Goal: Information Seeking & Learning: Check status

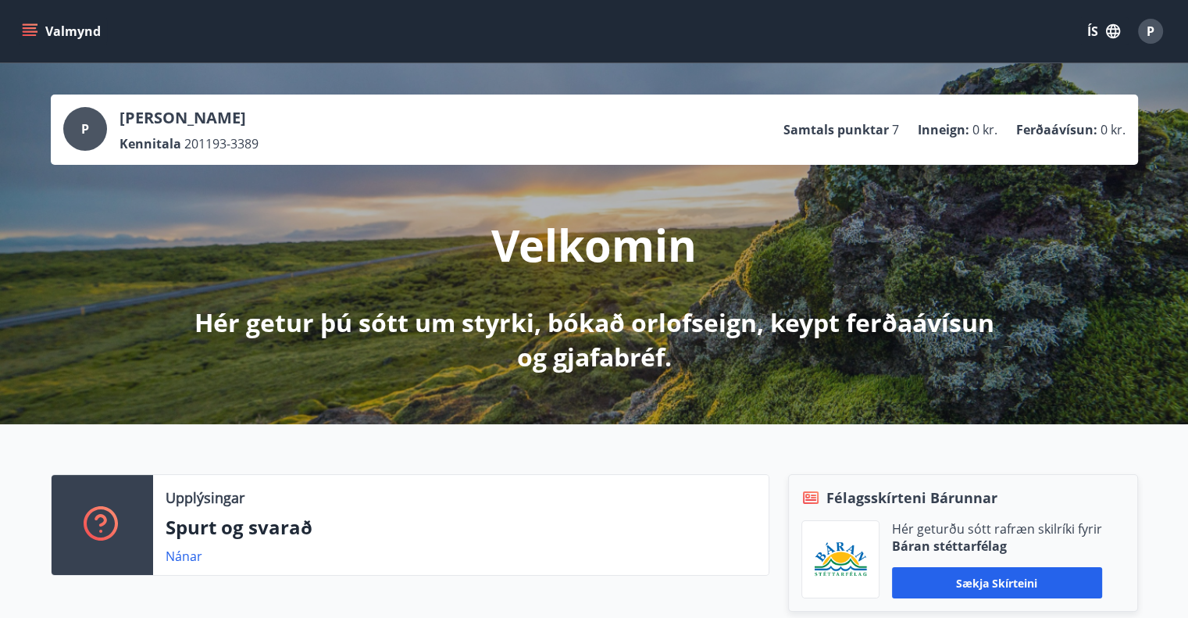
click at [31, 29] on icon "menu" at bounding box center [30, 31] width 16 height 16
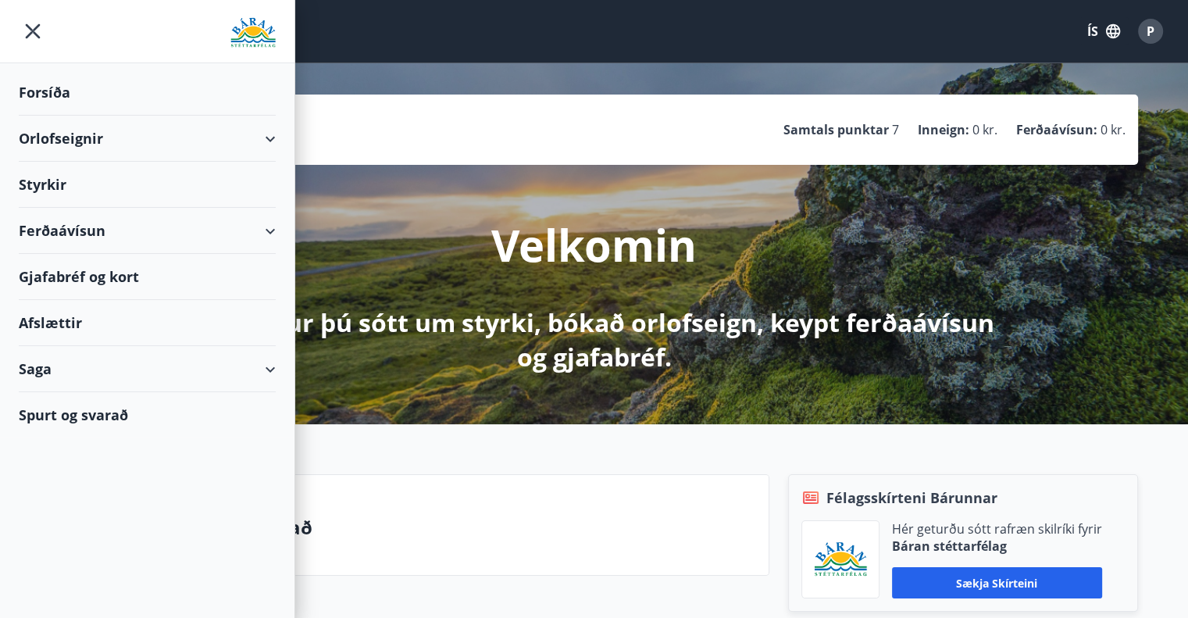
click at [266, 138] on div "Orlofseignir" at bounding box center [147, 139] width 257 height 46
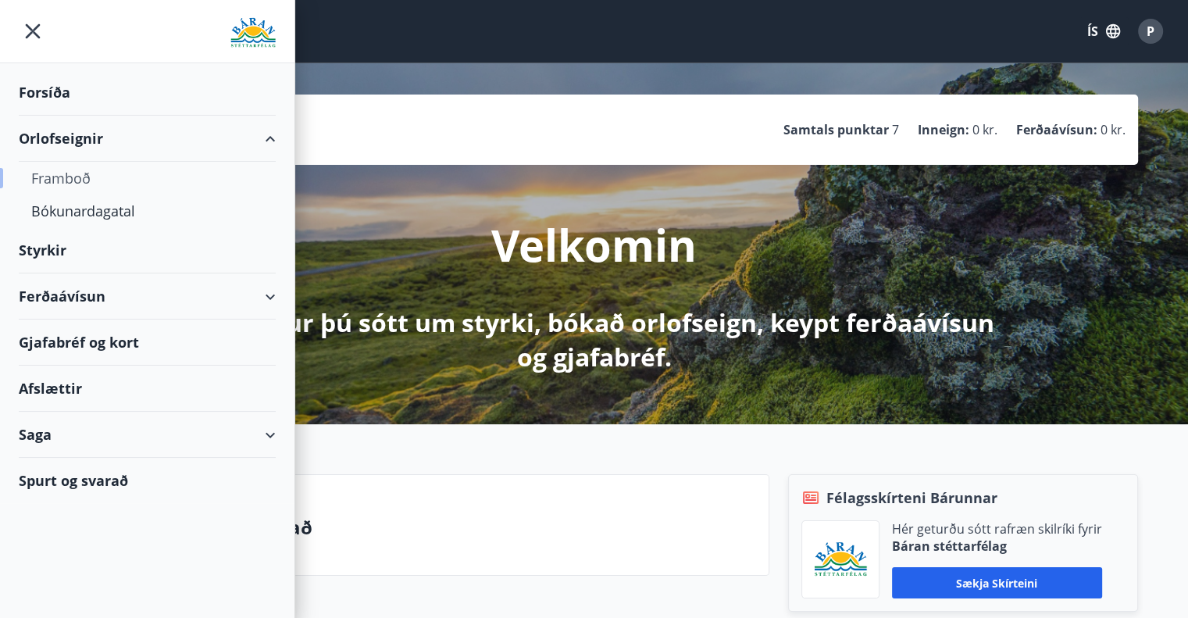
click at [66, 180] on div "Framboð" at bounding box center [147, 178] width 232 height 33
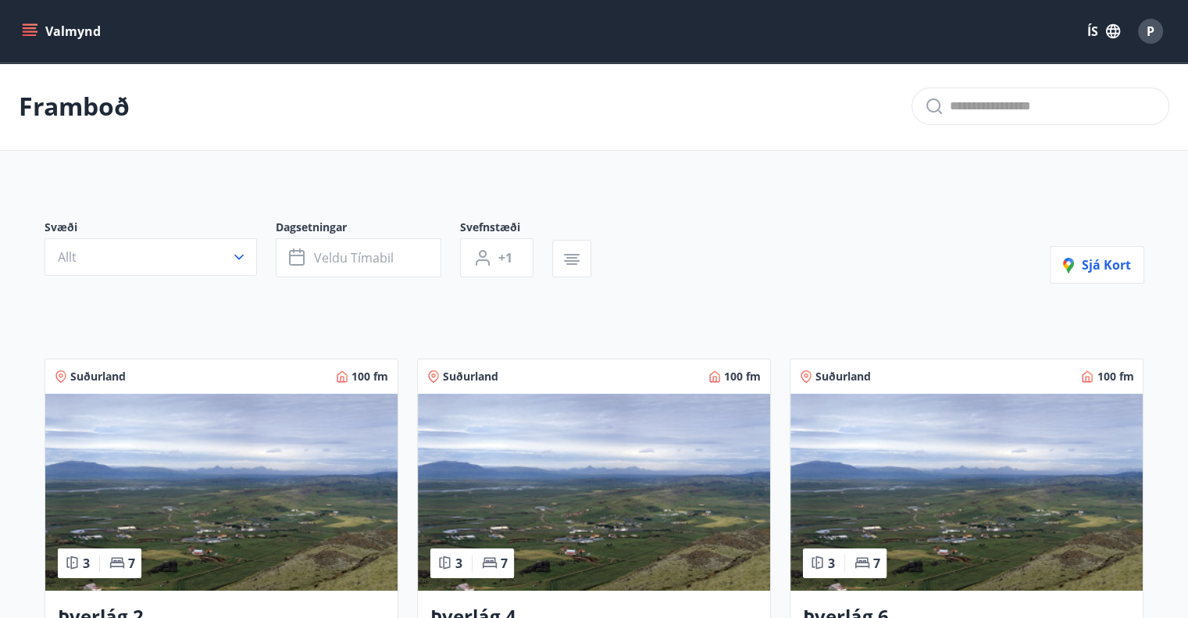
click at [1148, 34] on span "P" at bounding box center [1151, 31] width 8 height 17
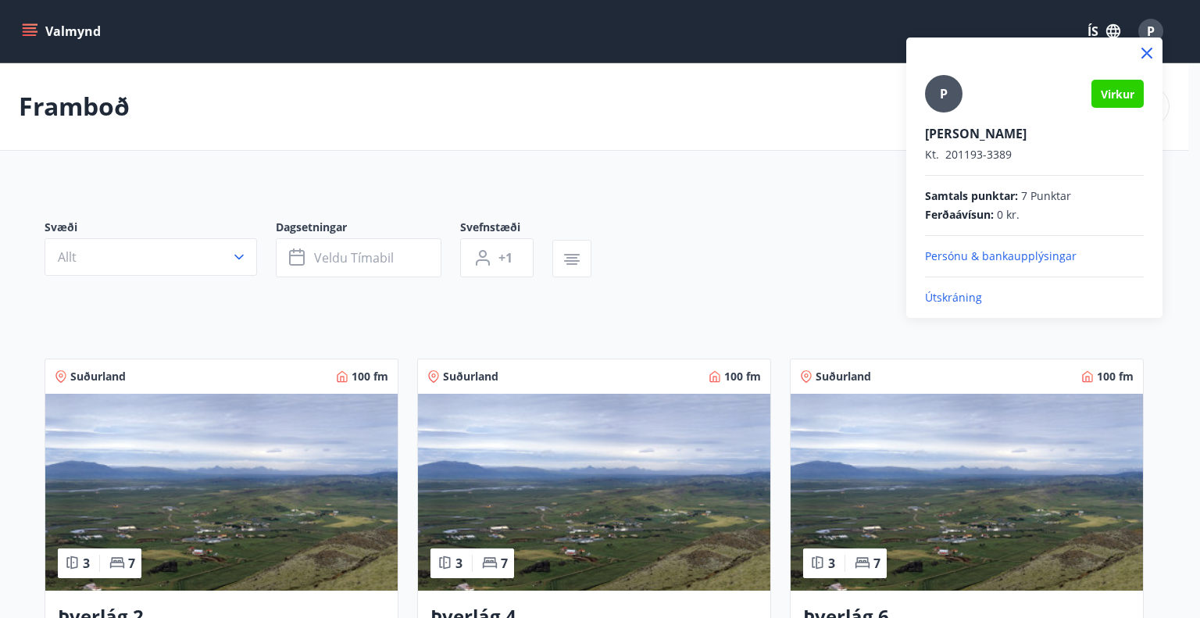
click at [945, 295] on p "Útskráning" at bounding box center [1034, 298] width 219 height 16
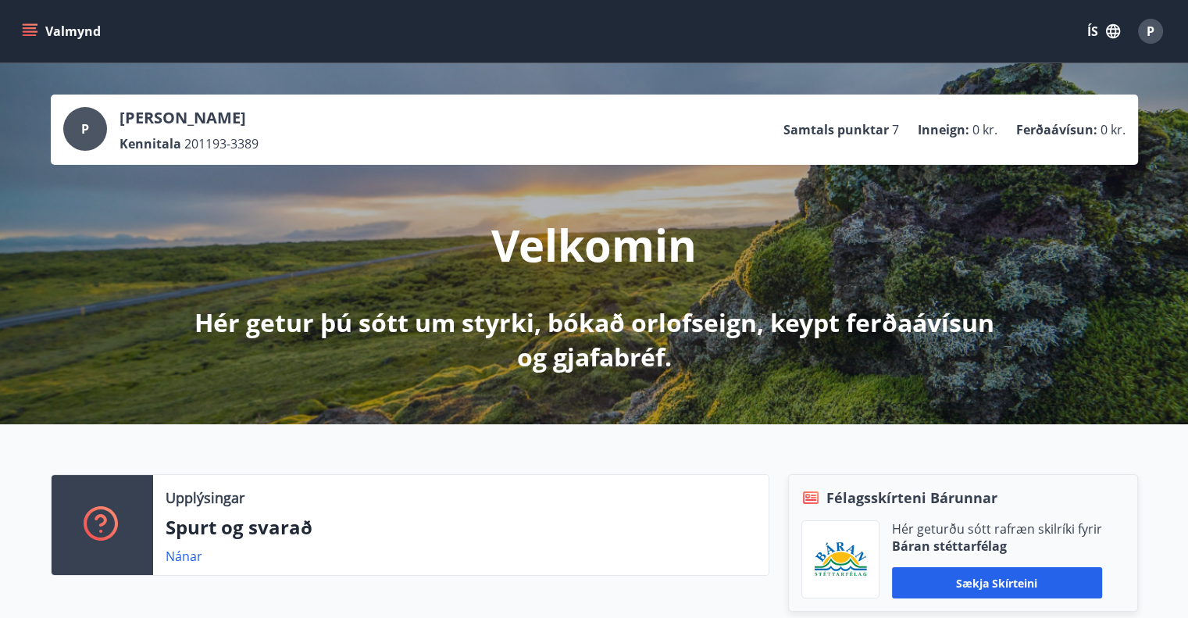
click at [32, 30] on icon "menu" at bounding box center [31, 31] width 17 height 2
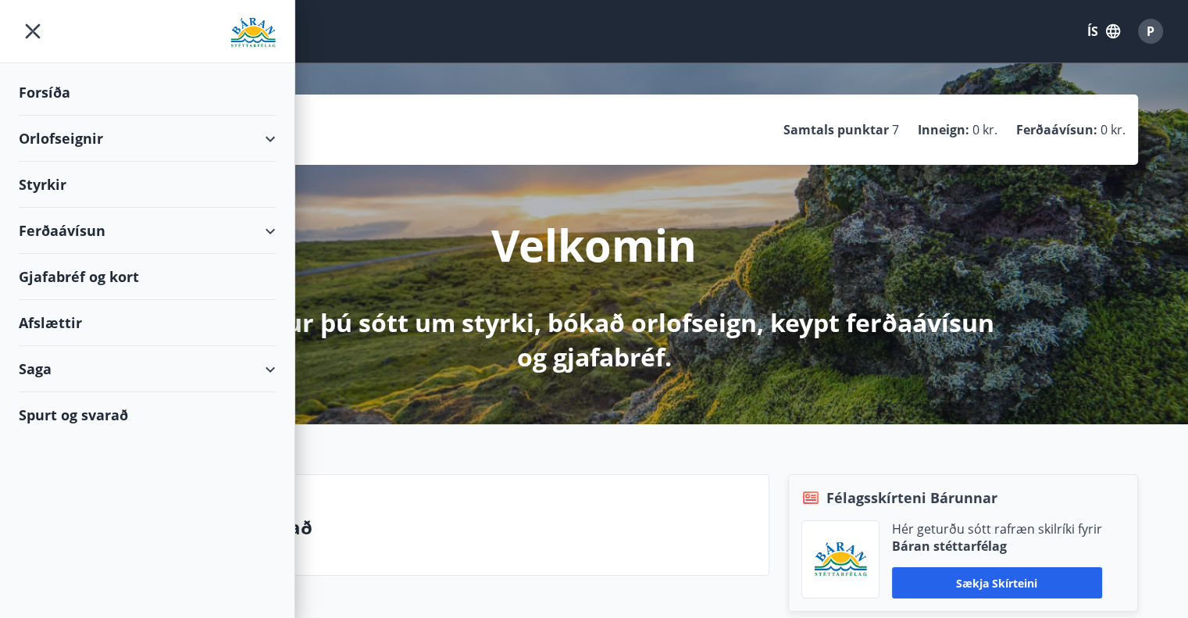
click at [272, 136] on div "Orlofseignir" at bounding box center [147, 139] width 257 height 46
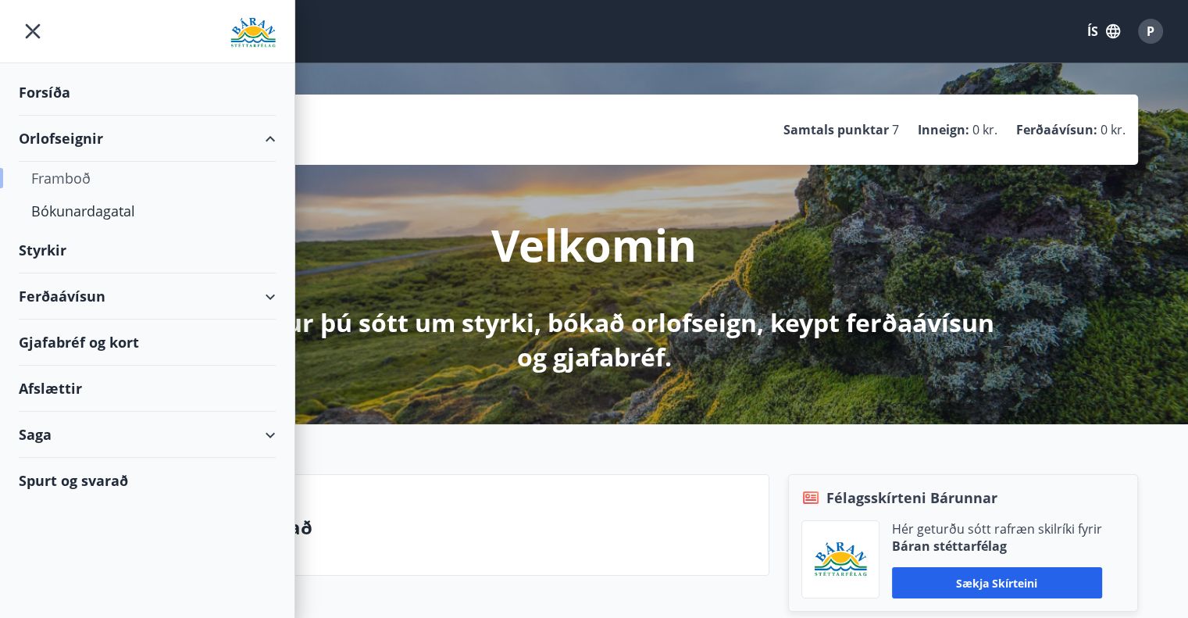
click at [80, 175] on div "Framboð" at bounding box center [147, 178] width 232 height 33
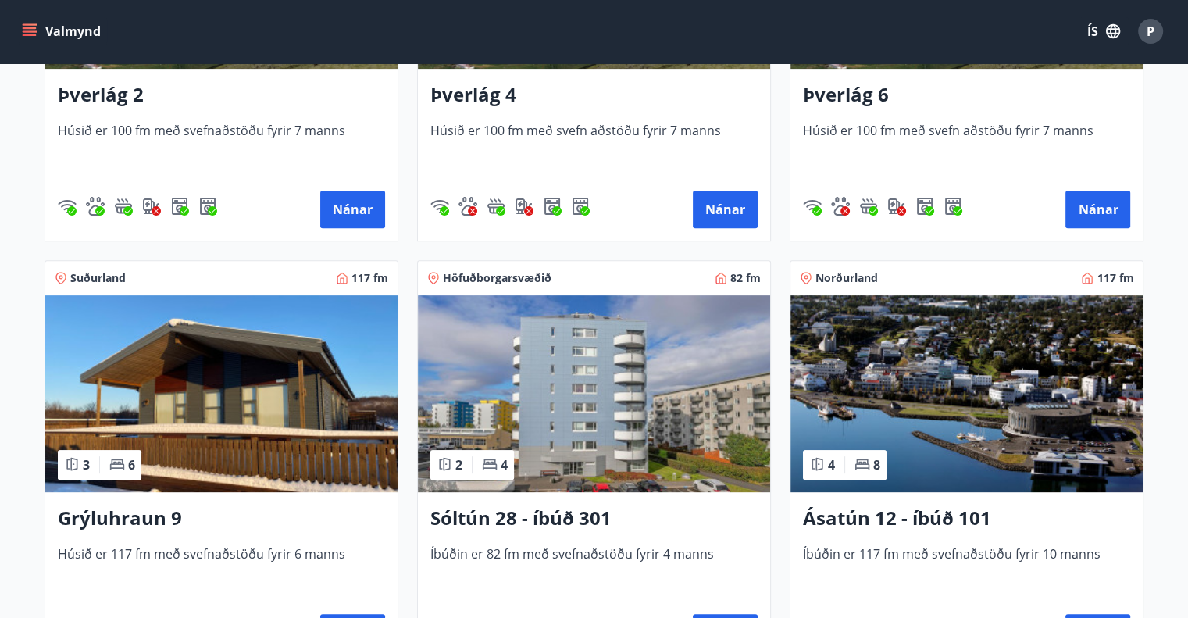
scroll to position [547, 0]
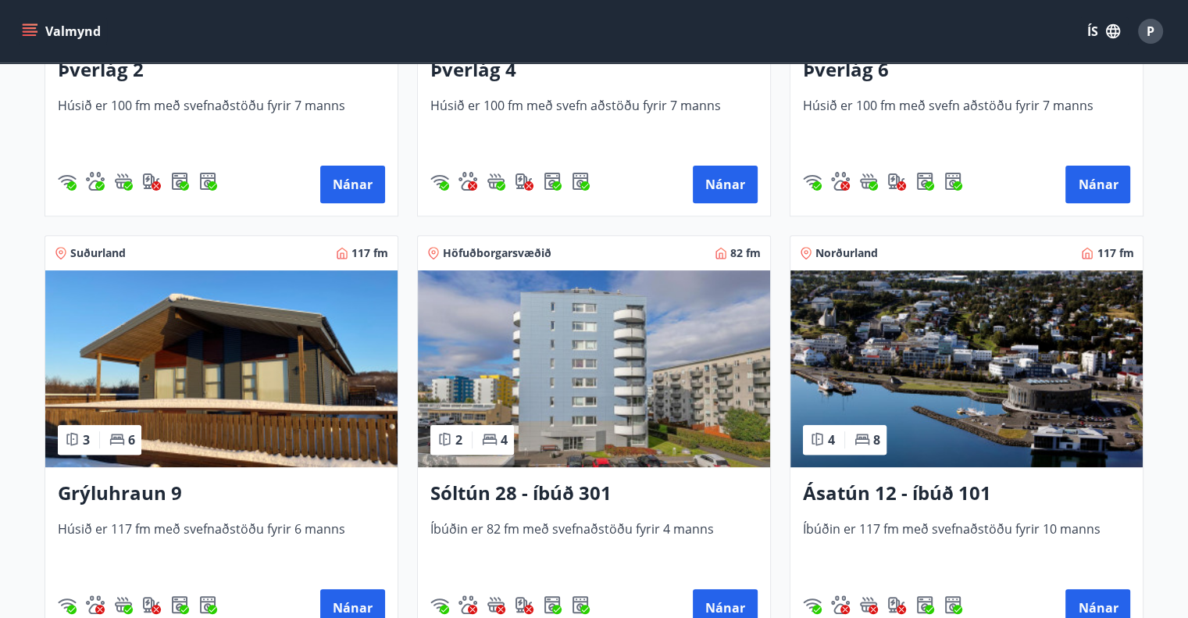
click at [131, 487] on h3 "Grýluhraun 9" at bounding box center [221, 494] width 327 height 28
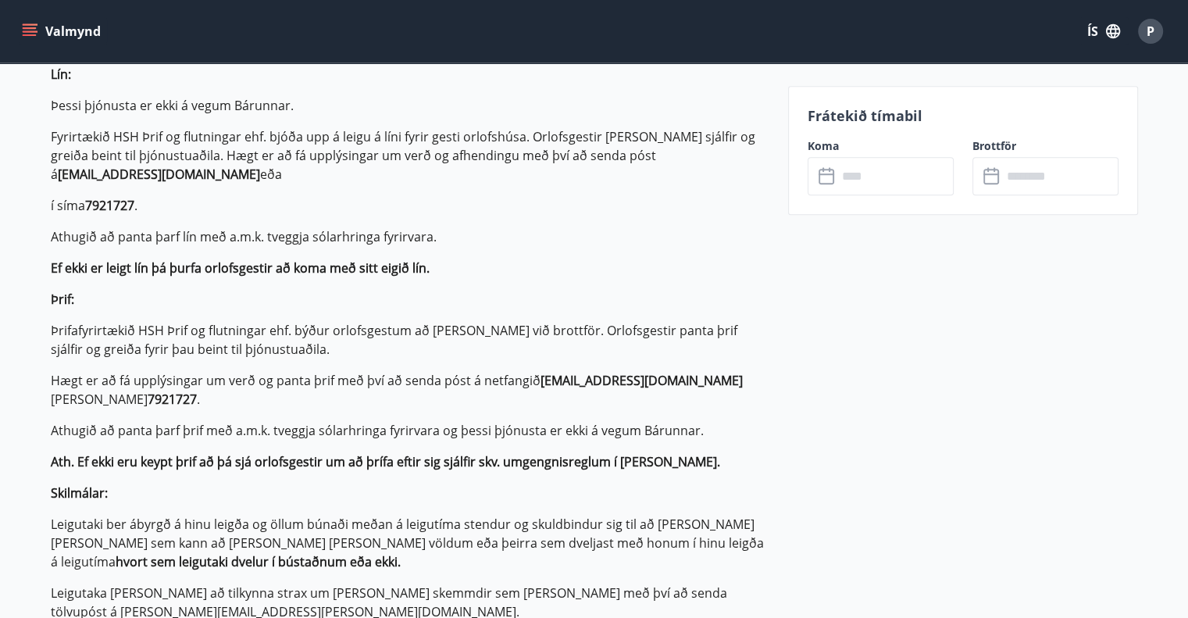
scroll to position [1016, 0]
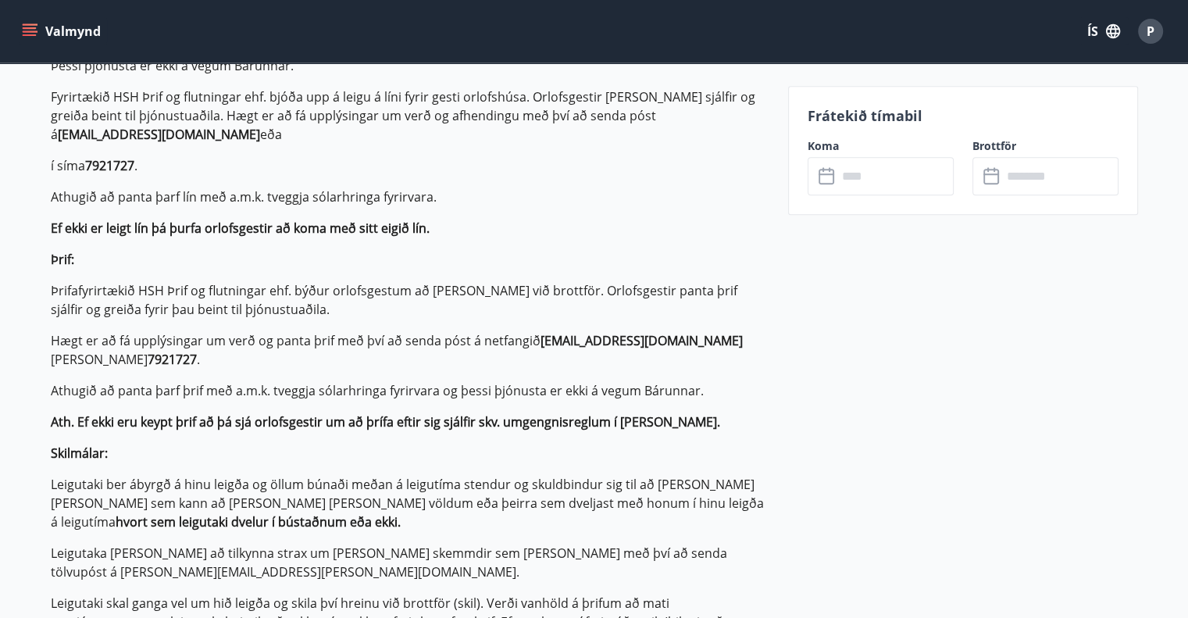
click at [835, 179] on icon at bounding box center [828, 176] width 19 height 19
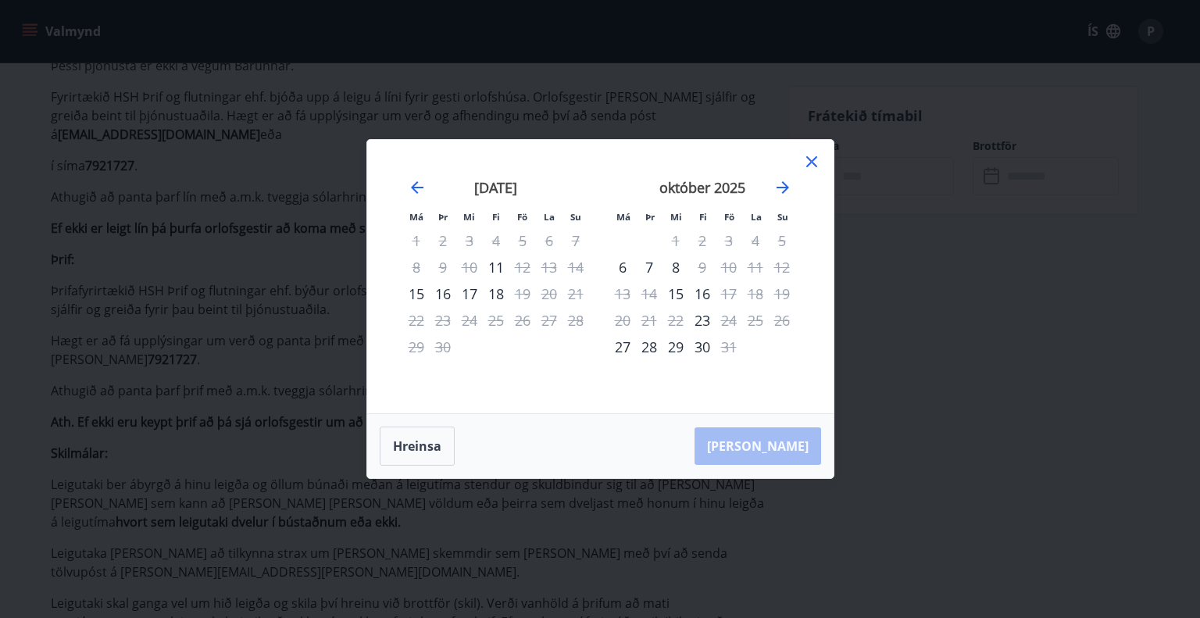
click at [820, 160] on icon at bounding box center [811, 161] width 19 height 19
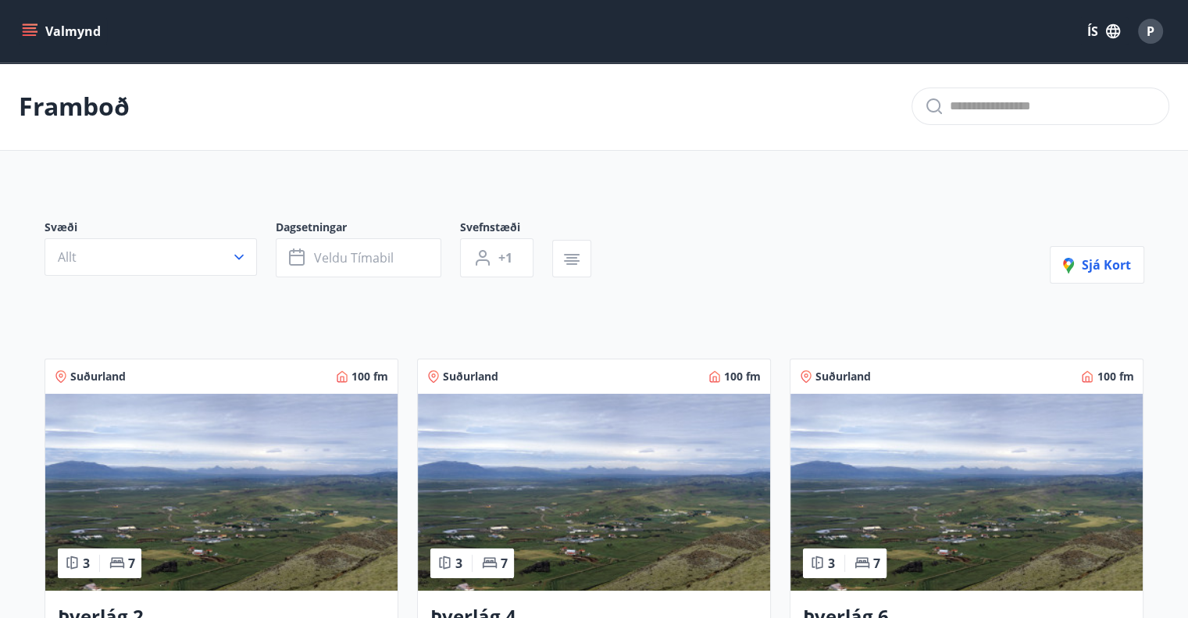
click at [1156, 30] on div "P" at bounding box center [1150, 31] width 25 height 25
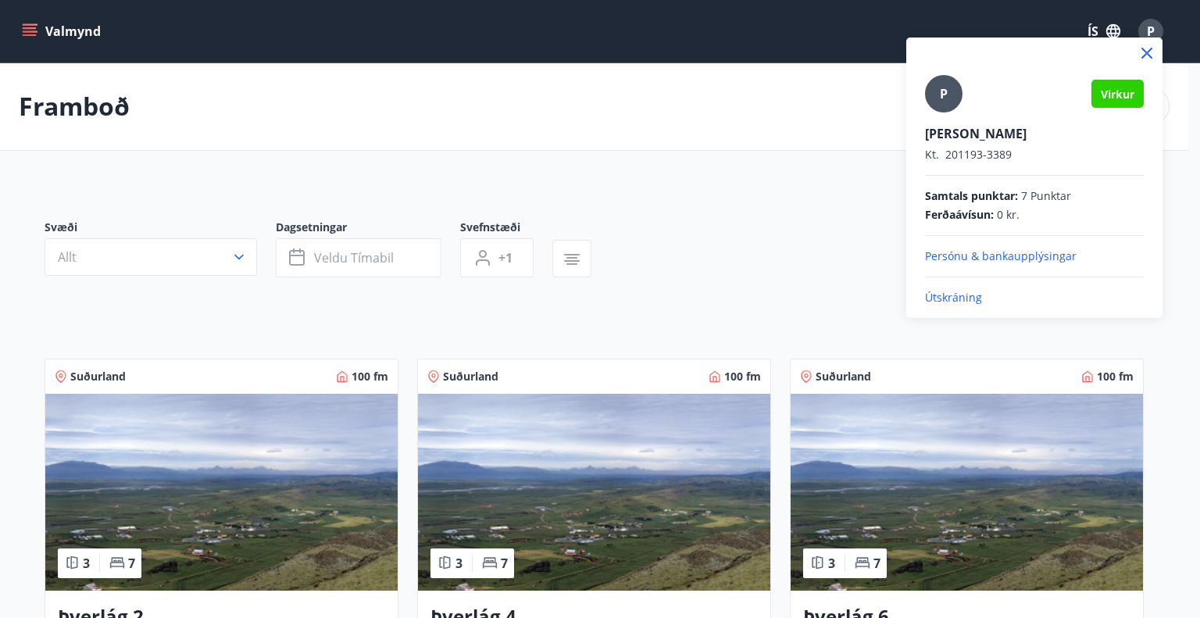
click at [935, 295] on p "Útskráning" at bounding box center [1034, 298] width 219 height 16
click at [960, 296] on p "Útskráning" at bounding box center [1034, 298] width 219 height 16
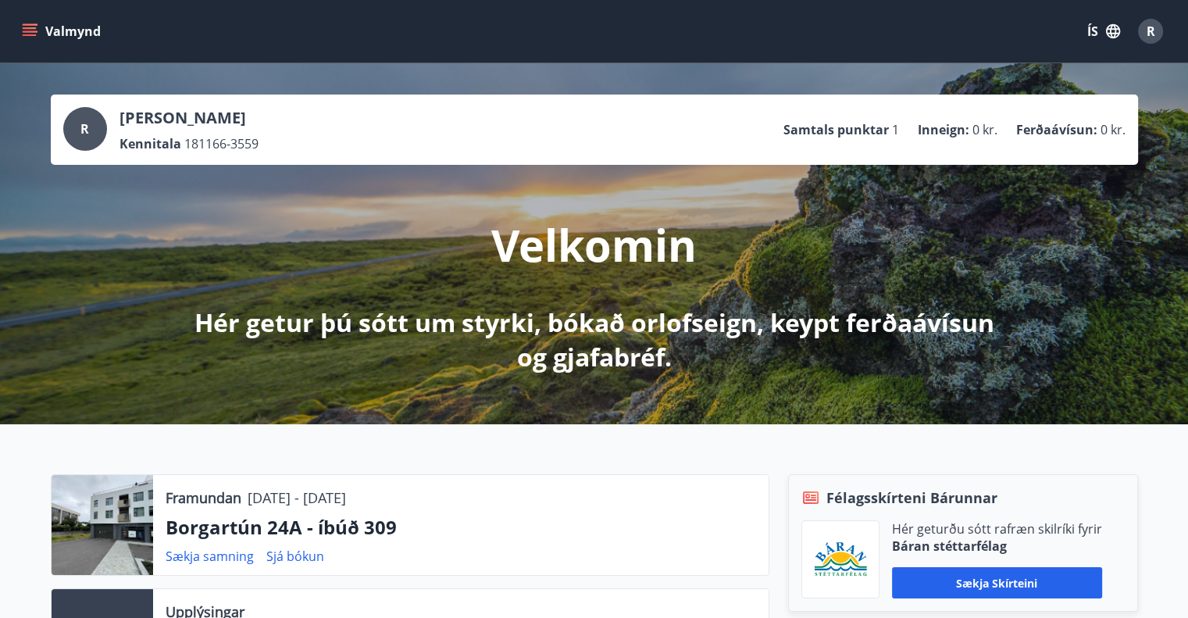
click at [23, 27] on icon "menu" at bounding box center [30, 31] width 16 height 16
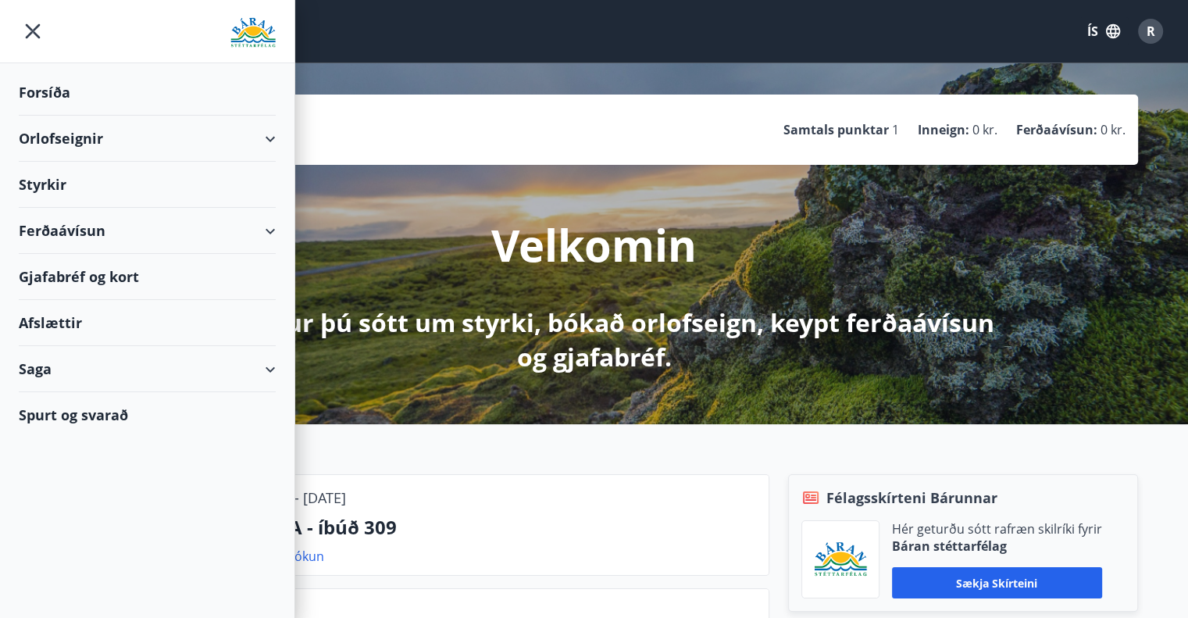
click at [271, 370] on div "Saga" at bounding box center [147, 369] width 257 height 46
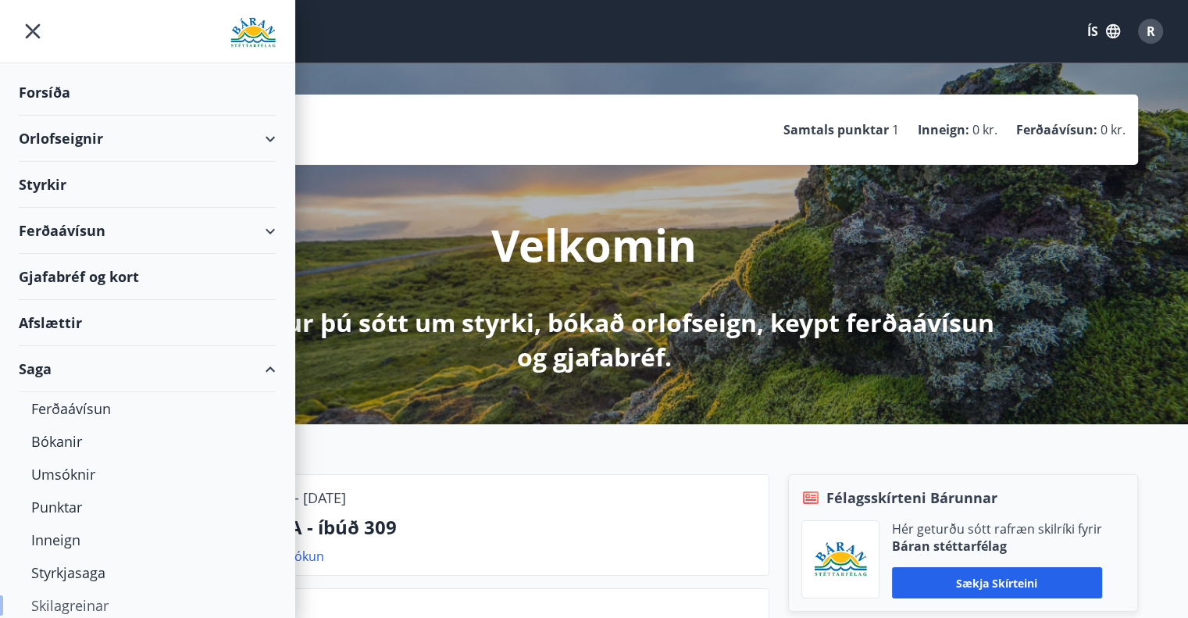
click at [80, 602] on div "Skilagreinar" at bounding box center [147, 605] width 232 height 33
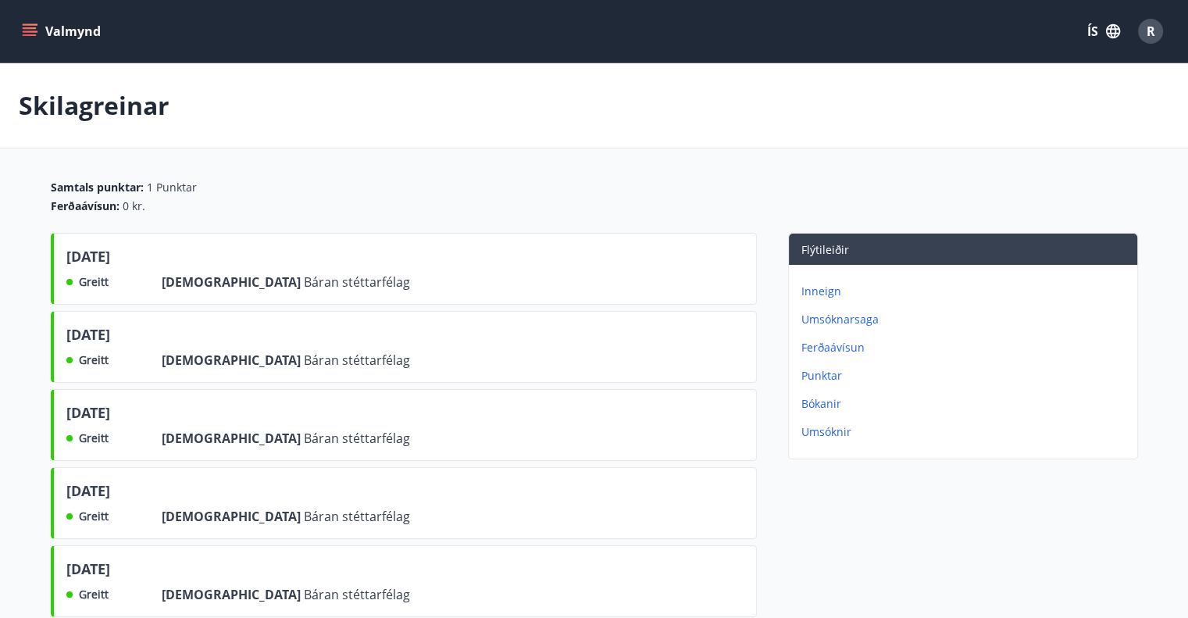
click at [36, 26] on icon "menu" at bounding box center [30, 31] width 16 height 16
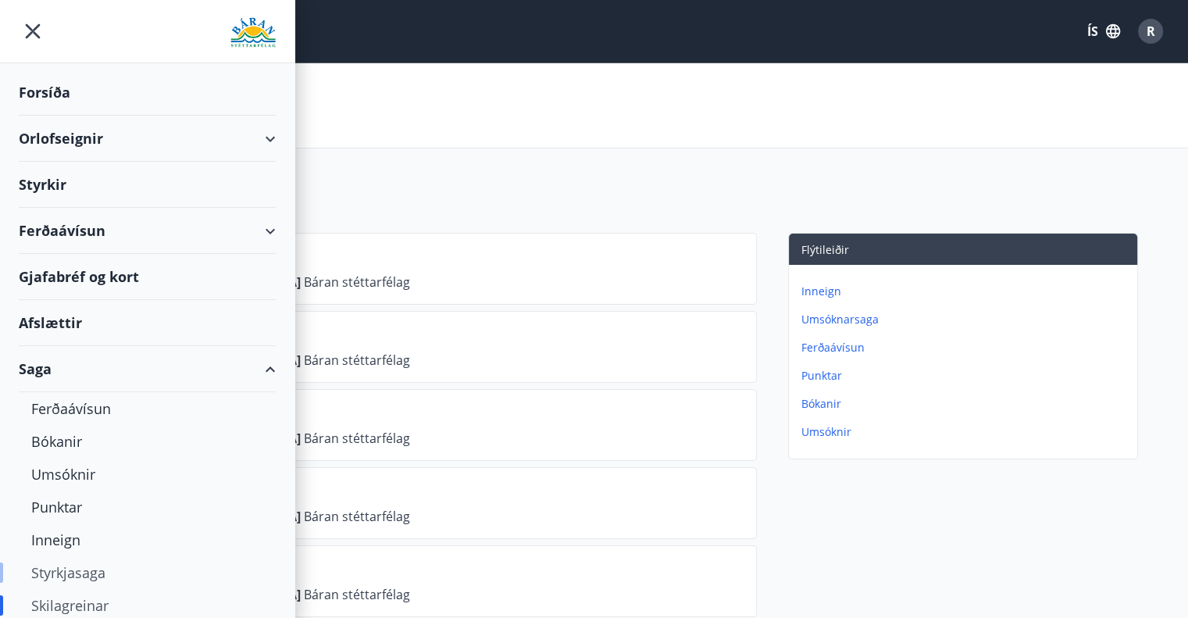
click at [64, 574] on div "Styrkjasaga" at bounding box center [147, 572] width 232 height 33
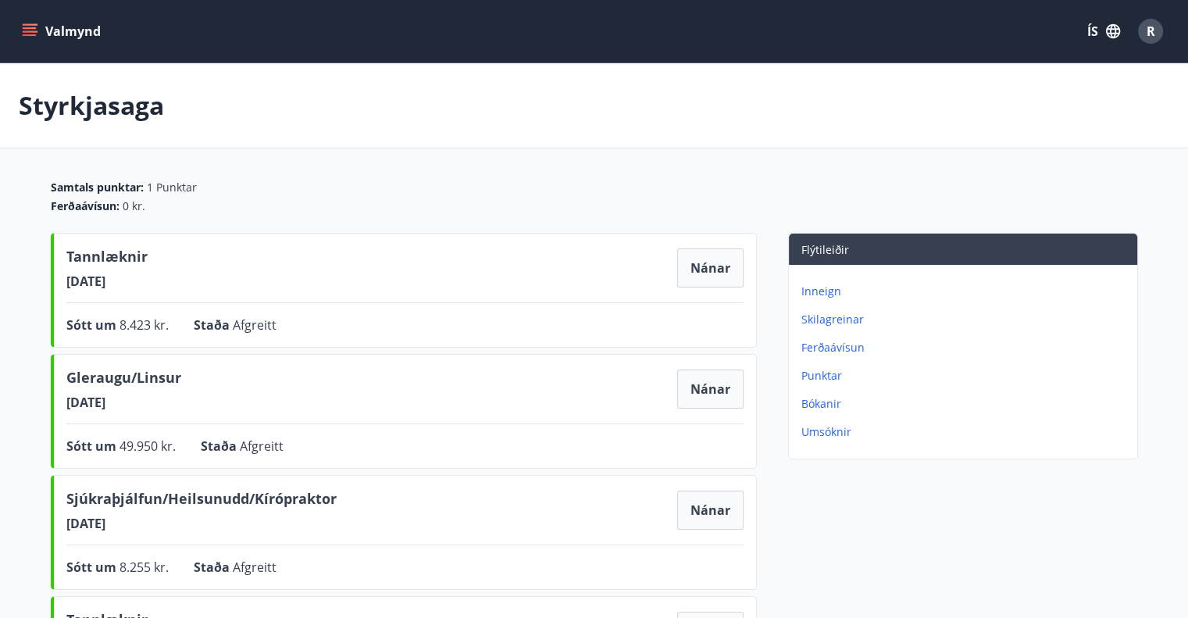
click at [1147, 34] on span "R" at bounding box center [1151, 31] width 9 height 17
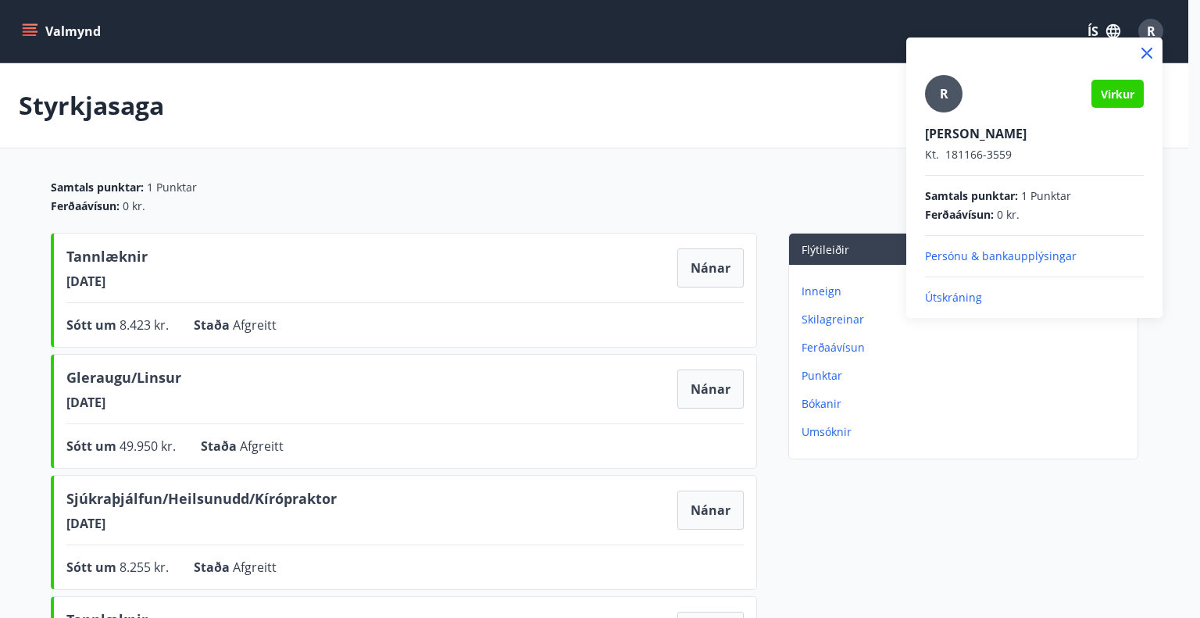
click at [927, 295] on p "Útskráning" at bounding box center [1034, 298] width 219 height 16
